Goal: Transaction & Acquisition: Purchase product/service

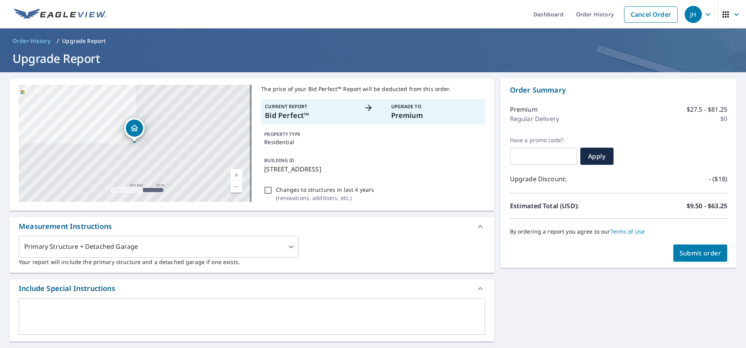
click at [694, 255] on span "Submit order" at bounding box center [701, 253] width 42 height 9
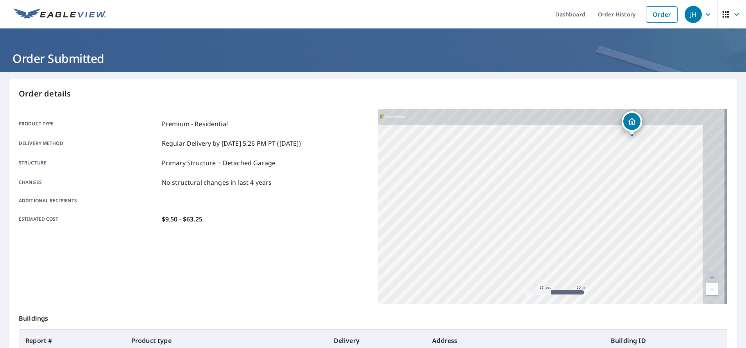
drag, startPoint x: 568, startPoint y: 230, endPoint x: 540, endPoint y: 246, distance: 32.1
click at [540, 246] on div "[STREET_ADDRESS]" at bounding box center [553, 206] width 350 height 195
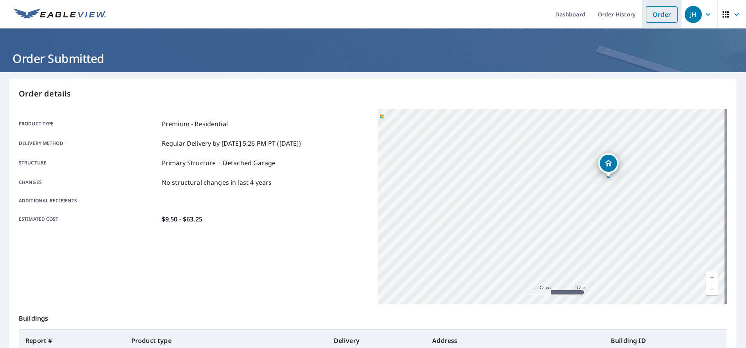
click at [647, 17] on link "Order" at bounding box center [662, 14] width 32 height 16
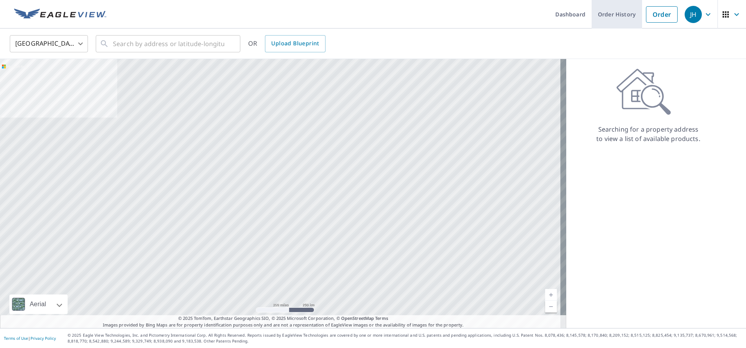
click at [600, 15] on link "Order History" at bounding box center [617, 14] width 50 height 29
